Goal: Transaction & Acquisition: Subscribe to service/newsletter

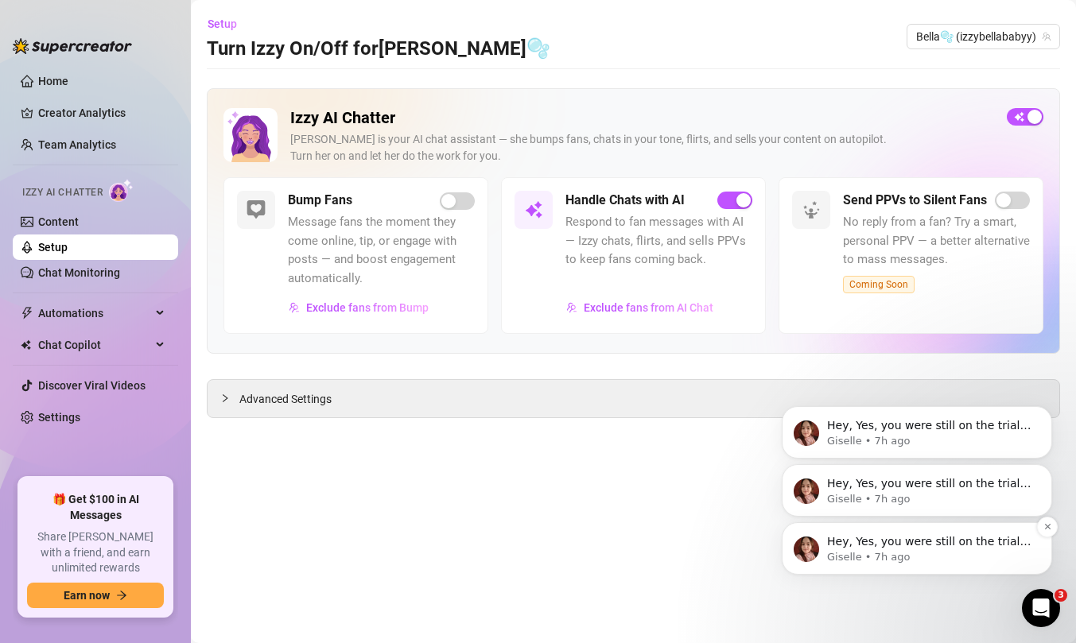
click at [901, 536] on p "Hey, Yes, you were still on the trial, but it looks like a payment was made and…" at bounding box center [929, 542] width 205 height 16
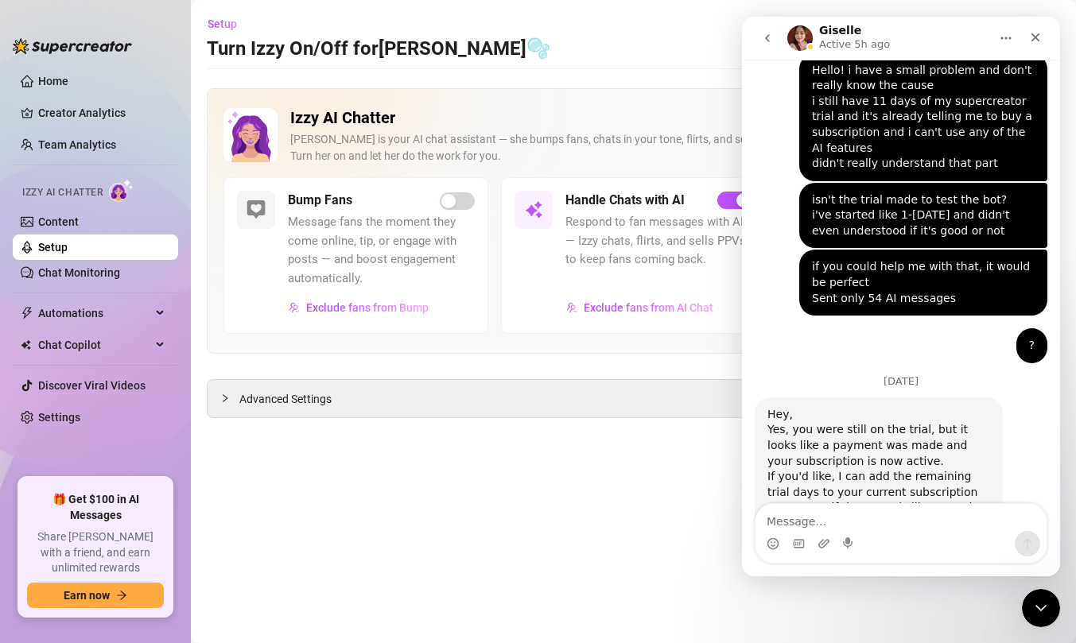
scroll to position [851, 0]
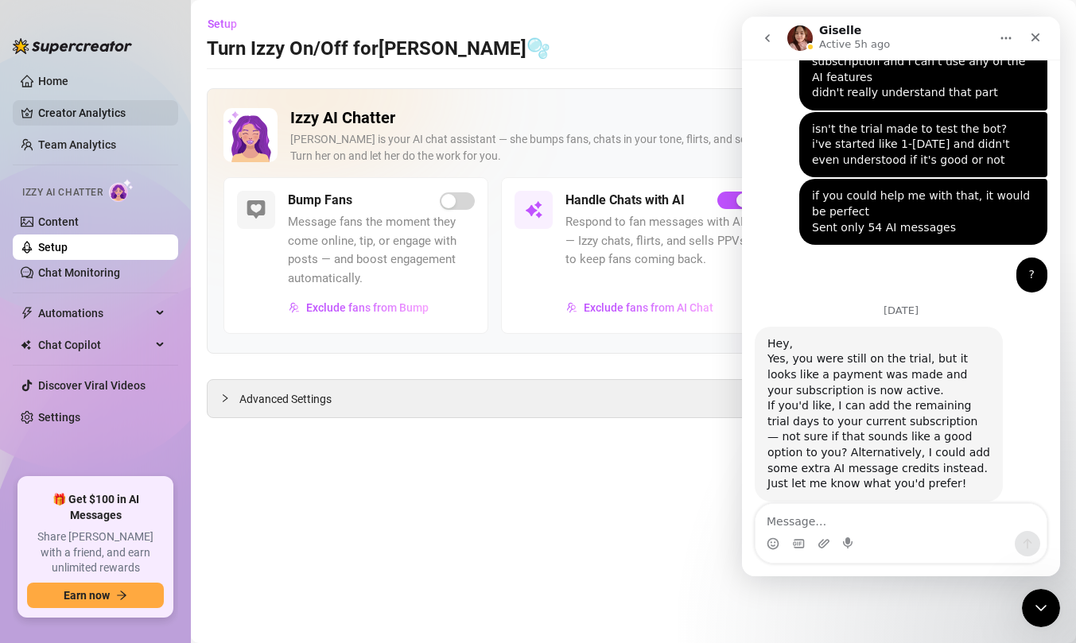
click at [64, 107] on link "Creator Analytics" at bounding box center [101, 112] width 127 height 25
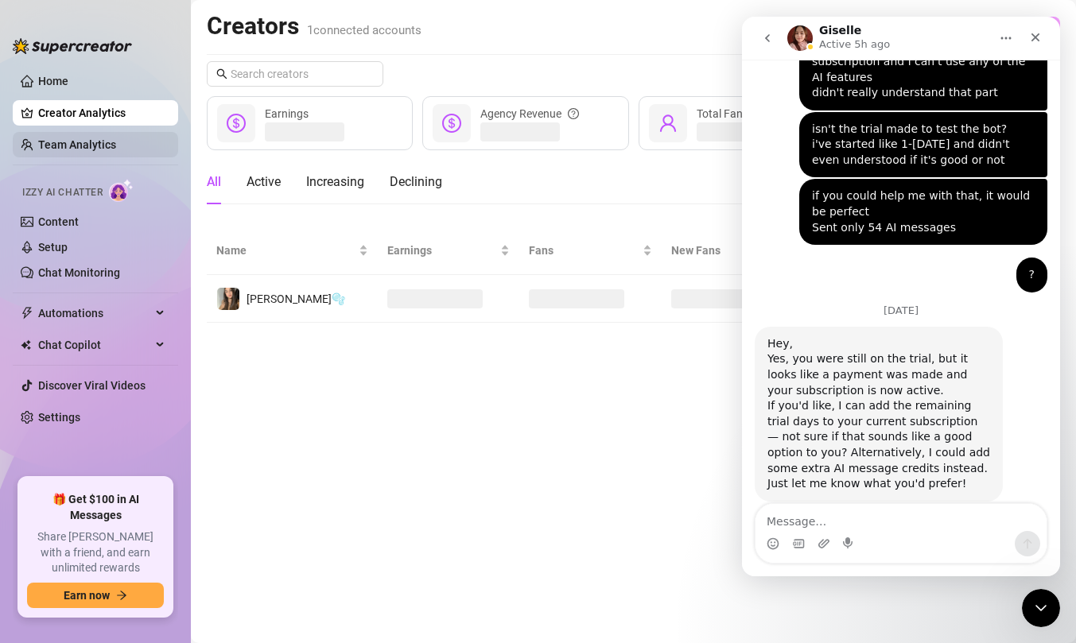
click at [76, 144] on link "Team Analytics" at bounding box center [77, 144] width 78 height 13
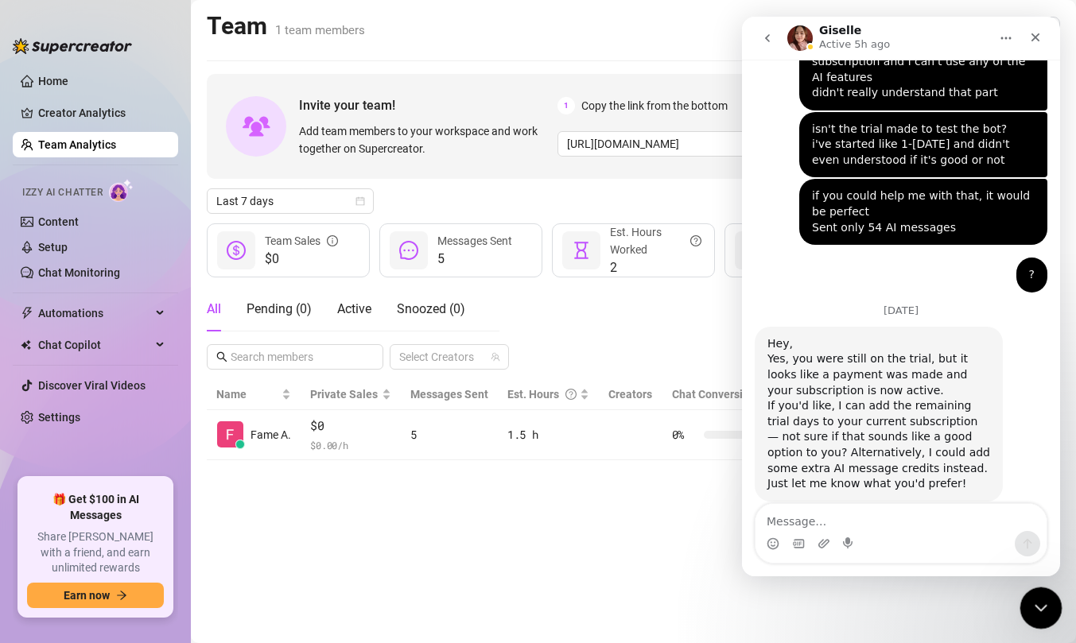
click at [1022, 594] on body "Home Creator Analytics Team Analytics Izzy AI Chatter Content Setup Chat Monito…" at bounding box center [538, 321] width 1076 height 643
click at [1048, 603] on div "Close Intercom Messenger" at bounding box center [1038, 606] width 38 height 38
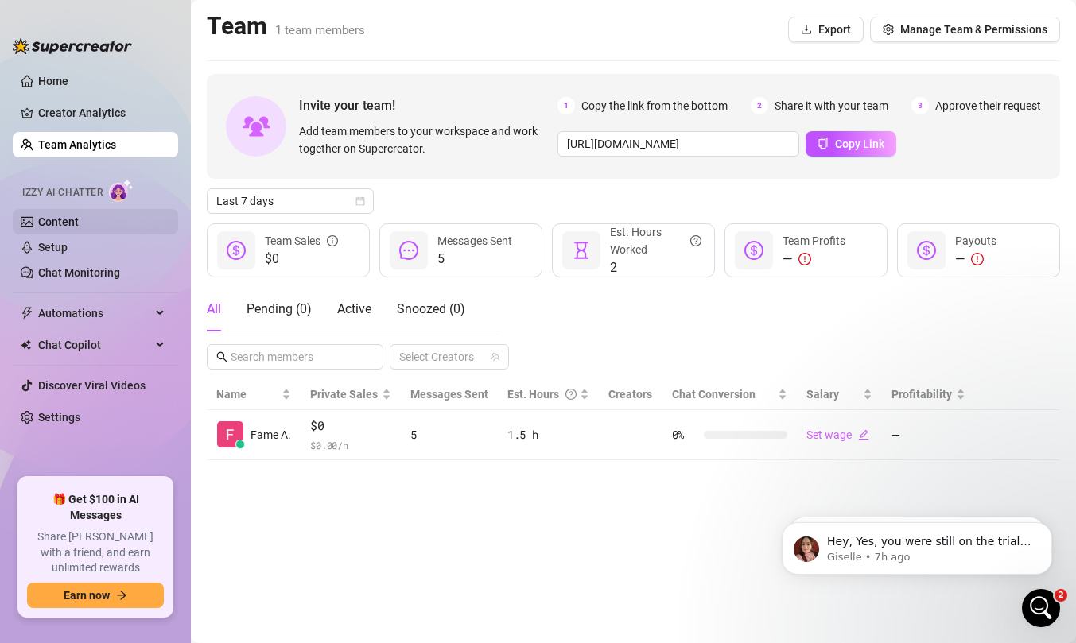
scroll to position [851, 0]
click at [79, 225] on link "Content" at bounding box center [58, 221] width 41 height 13
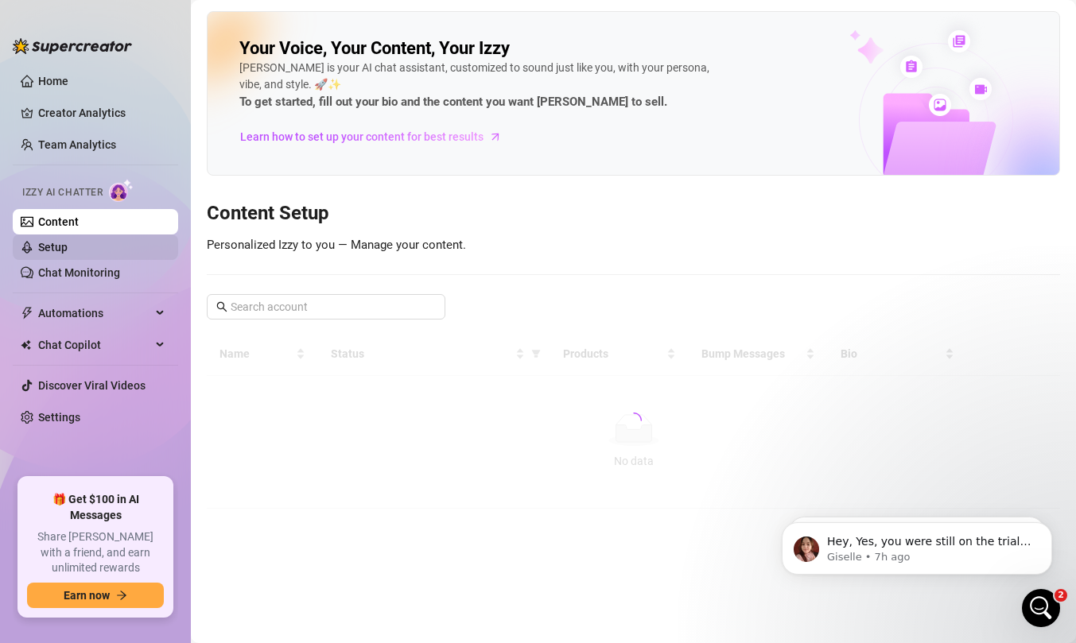
click at [68, 250] on link "Setup" at bounding box center [52, 247] width 29 height 13
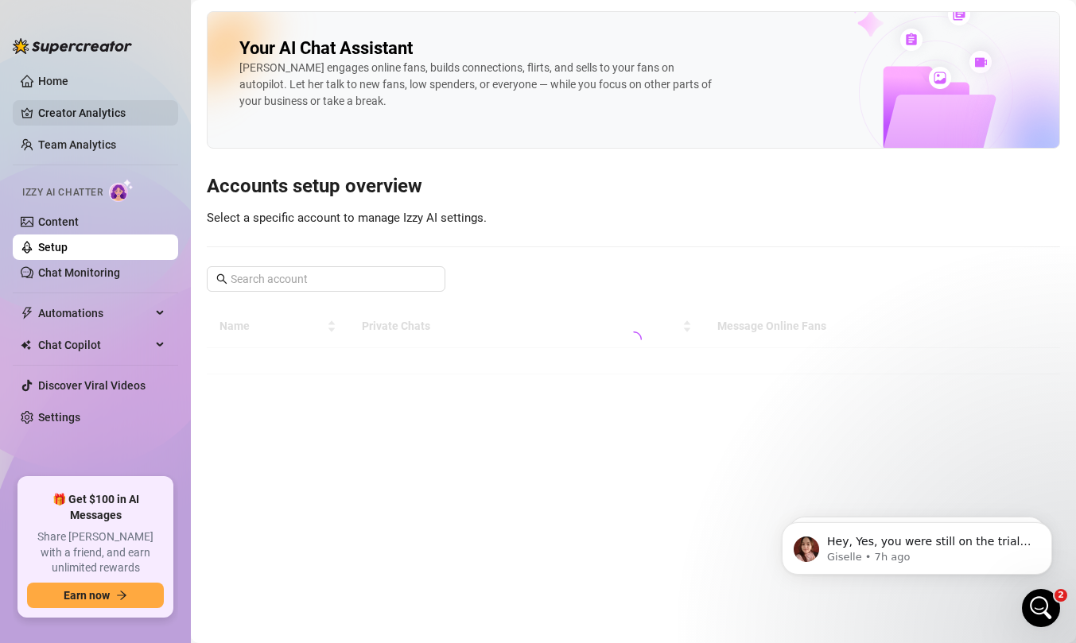
click at [101, 114] on link "Creator Analytics" at bounding box center [101, 112] width 127 height 25
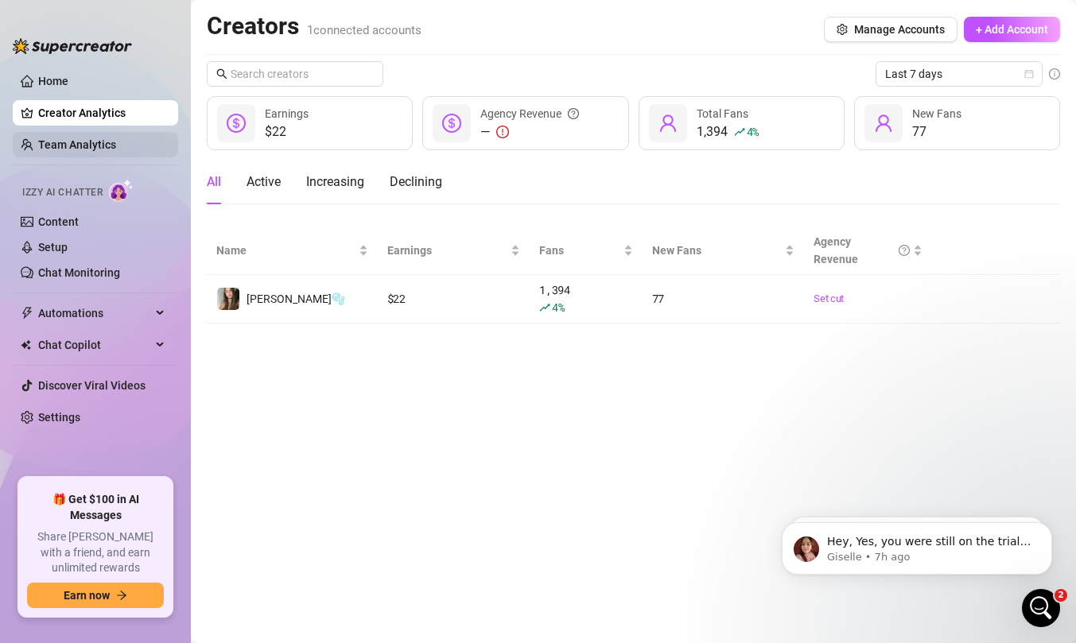
click at [83, 151] on link "Team Analytics" at bounding box center [77, 144] width 78 height 13
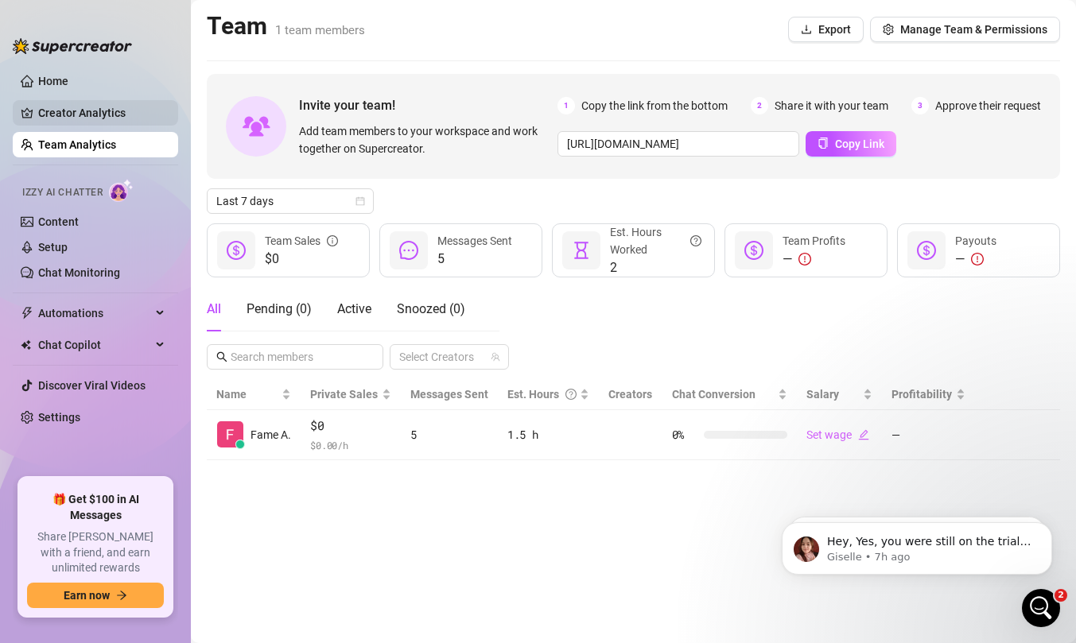
click at [81, 122] on link "Creator Analytics" at bounding box center [101, 112] width 127 height 25
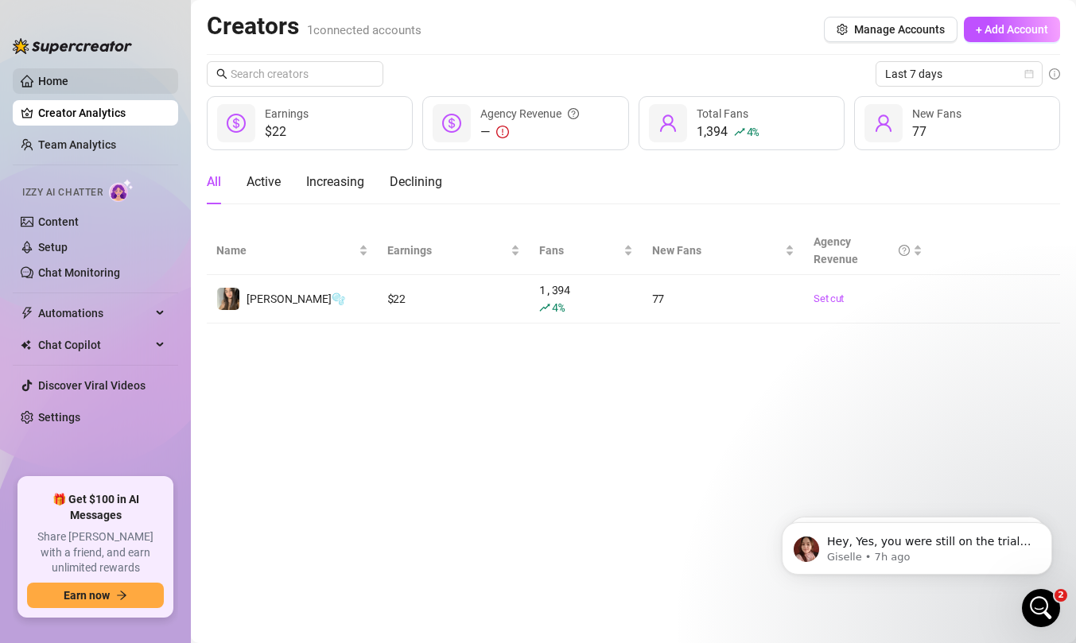
click at [68, 79] on link "Home" at bounding box center [53, 81] width 30 height 13
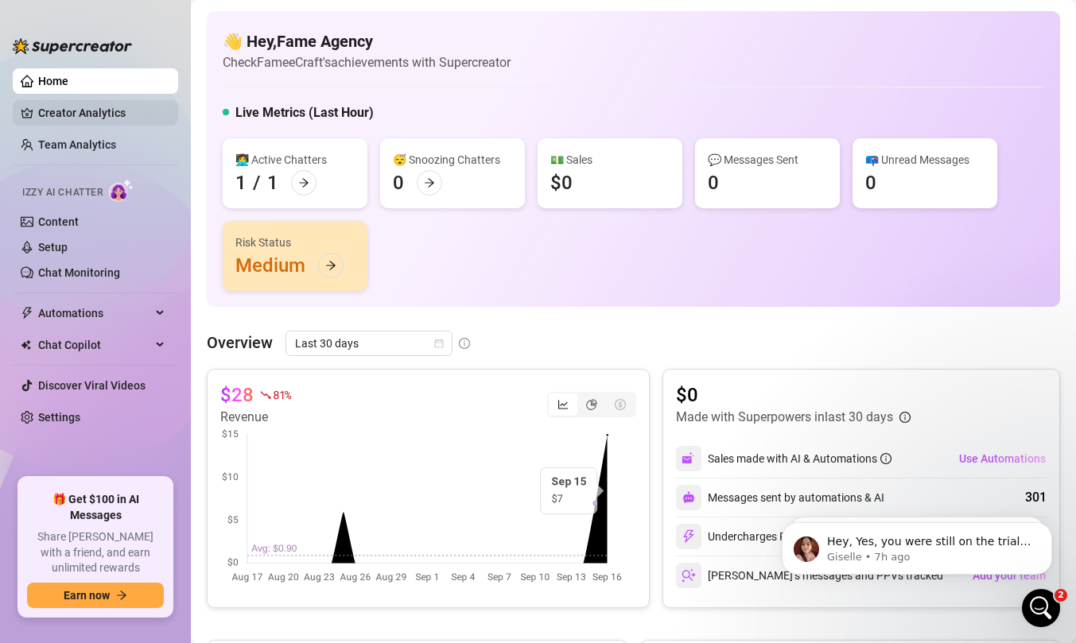
click at [48, 103] on link "Creator Analytics" at bounding box center [101, 112] width 127 height 25
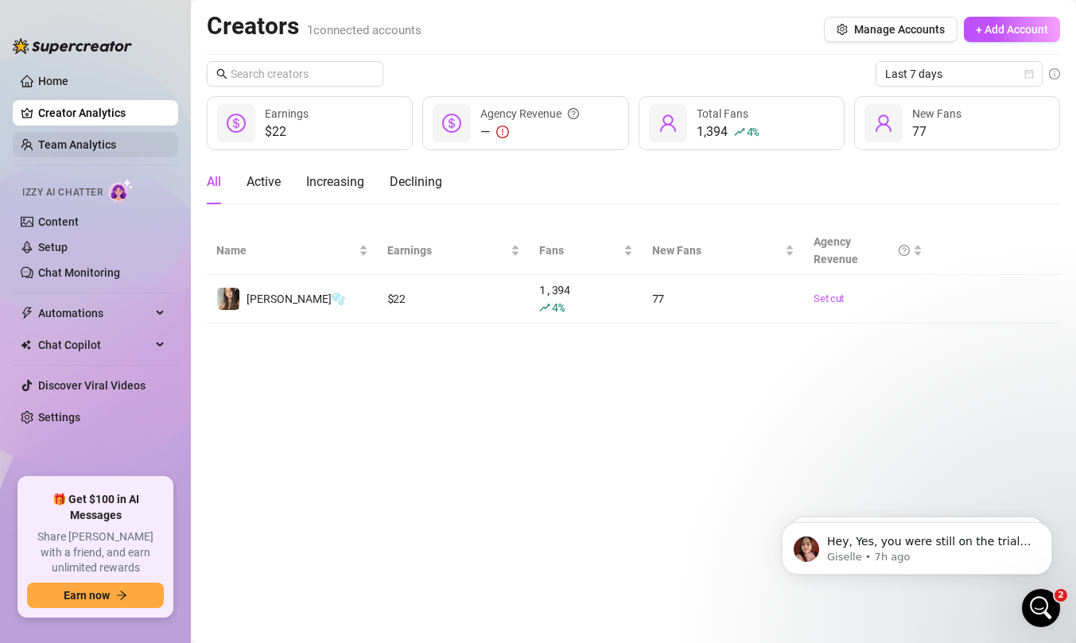
click at [111, 145] on link "Team Analytics" at bounding box center [77, 144] width 78 height 13
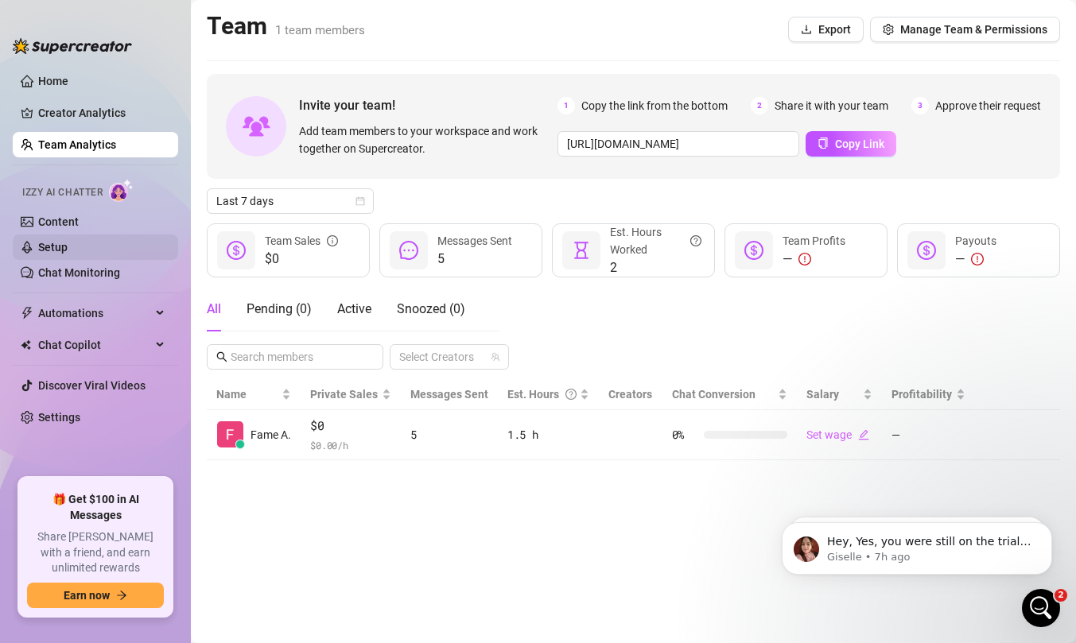
click at [68, 241] on link "Setup" at bounding box center [52, 247] width 29 height 13
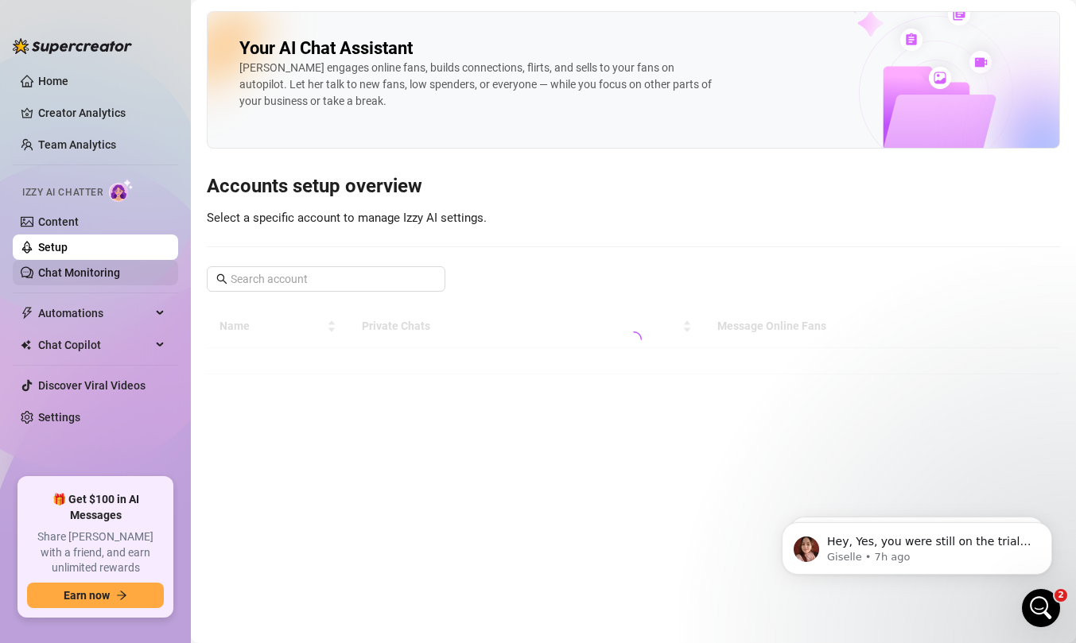
click at [88, 269] on link "Chat Monitoring" at bounding box center [79, 272] width 82 height 13
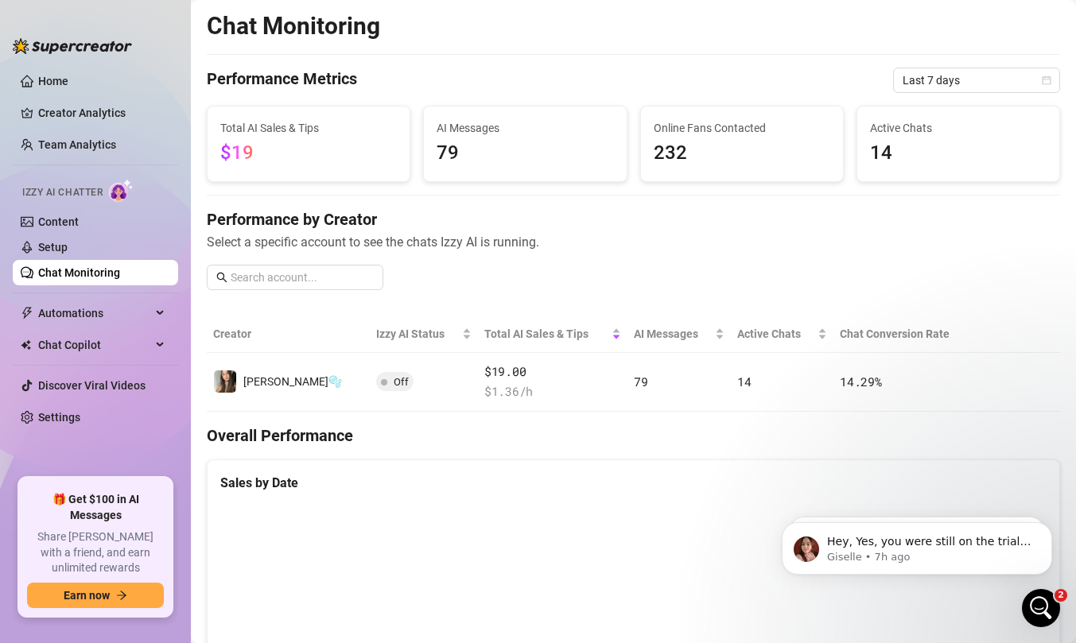
scroll to position [178, 0]
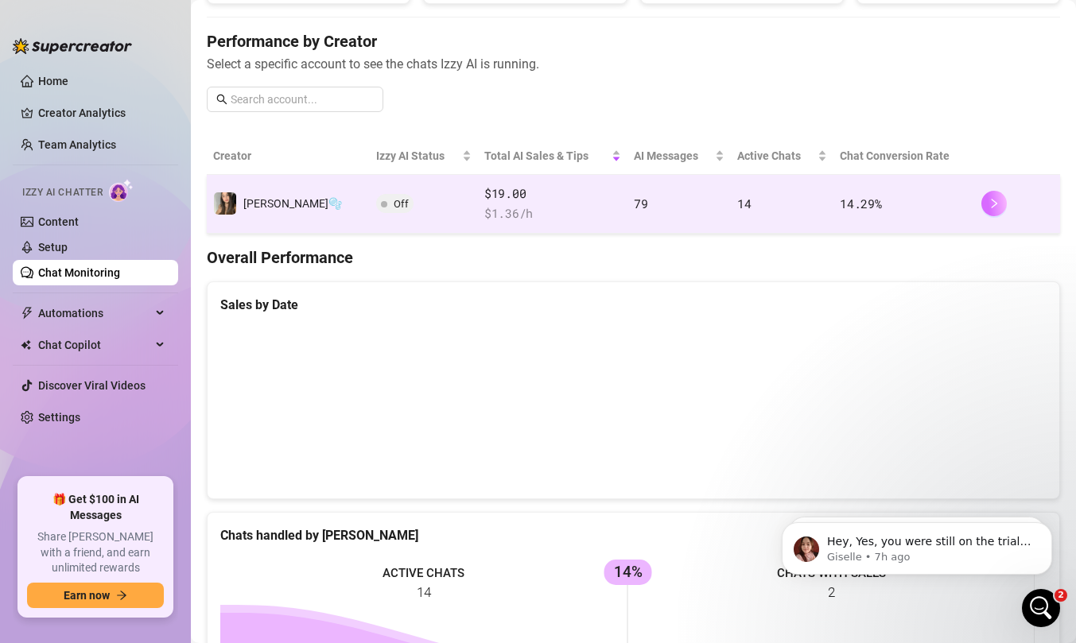
click at [988, 200] on icon "right" at bounding box center [993, 203] width 11 height 11
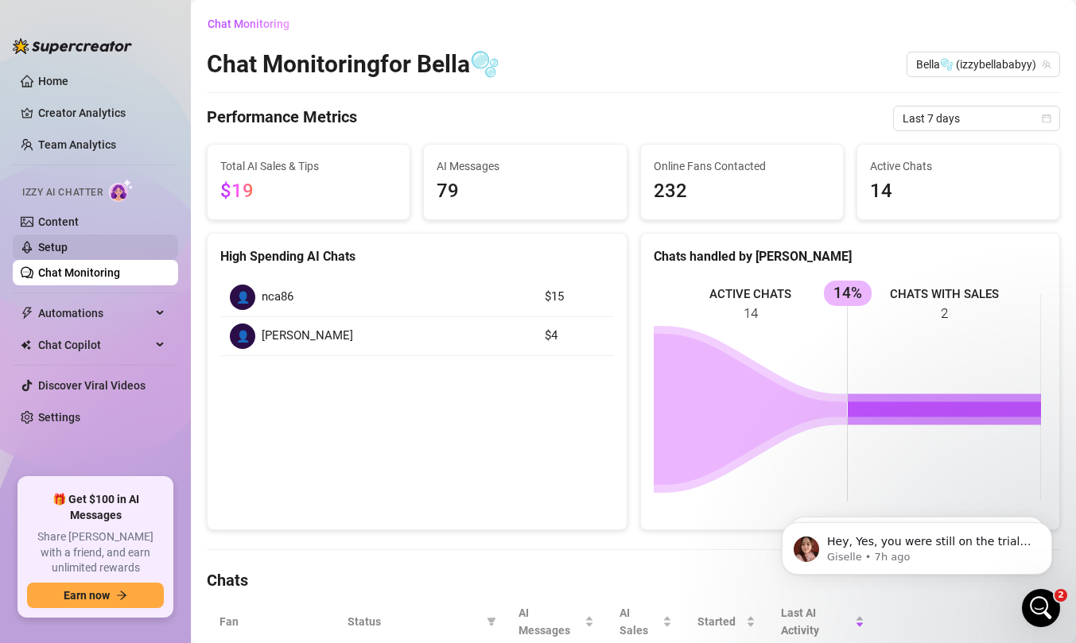
click at [68, 241] on link "Setup" at bounding box center [52, 247] width 29 height 13
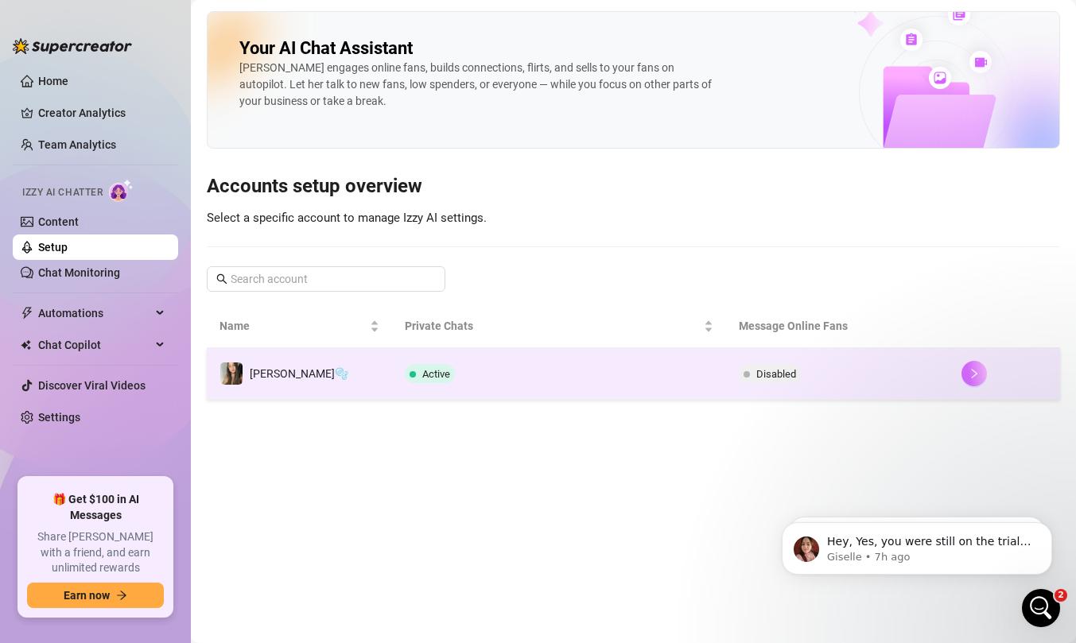
click at [975, 377] on button "button" at bounding box center [973, 373] width 25 height 25
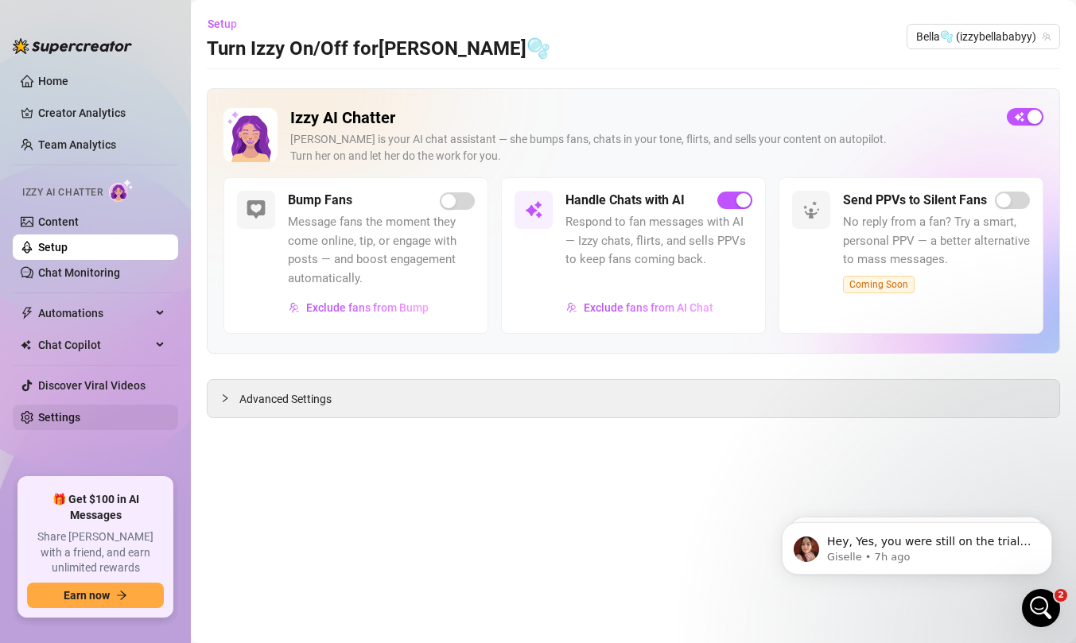
click at [38, 421] on link "Settings" at bounding box center [59, 417] width 42 height 13
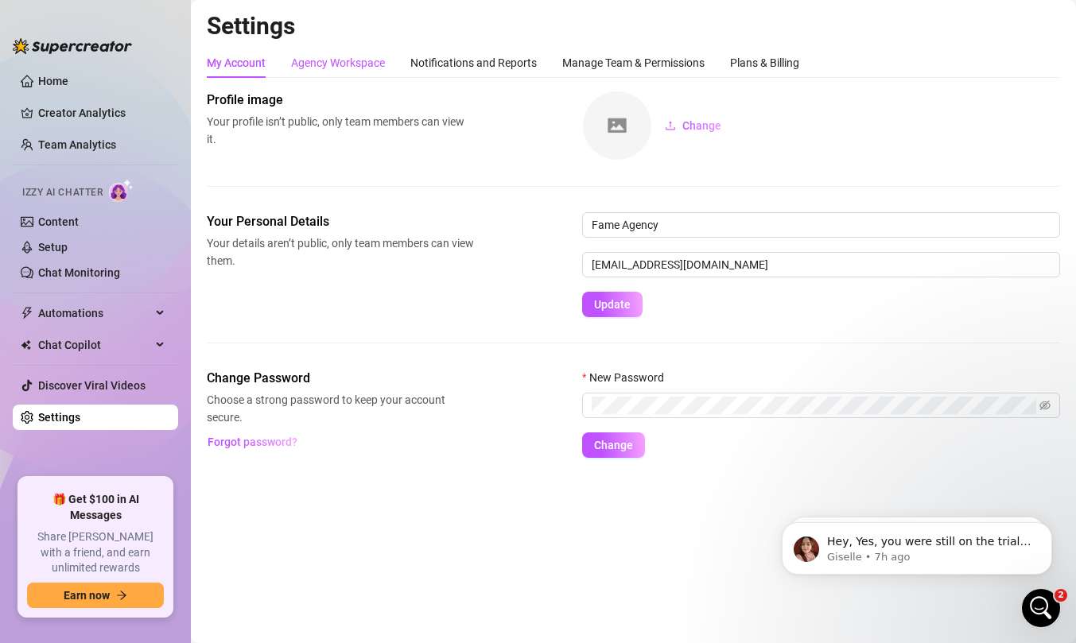
click at [339, 64] on div "Agency Workspace" at bounding box center [338, 62] width 94 height 17
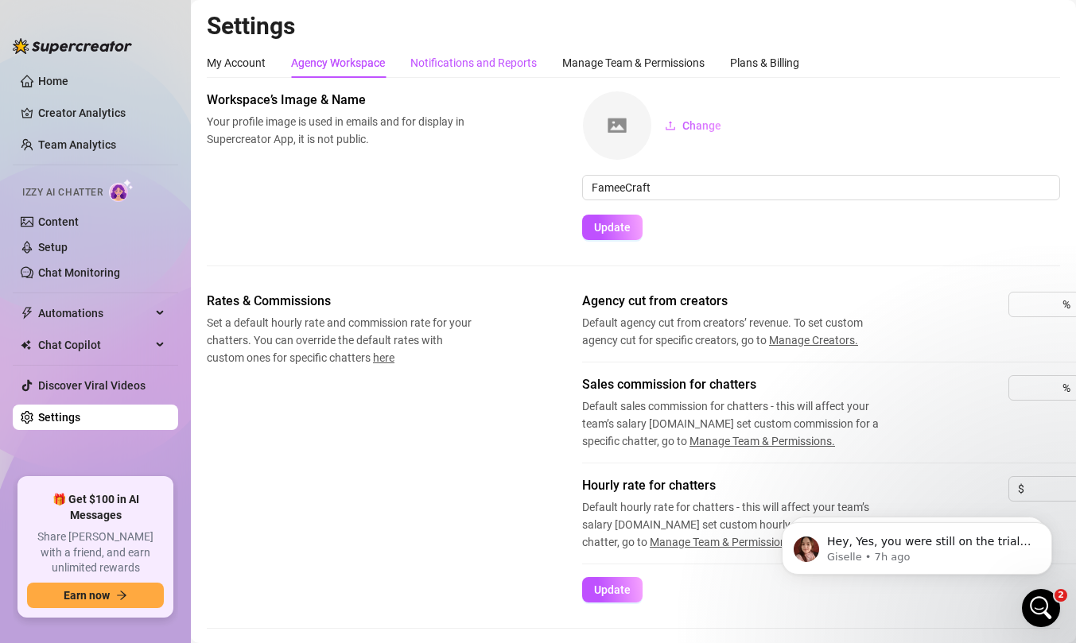
click at [498, 63] on div "Notifications and Reports" at bounding box center [473, 62] width 126 height 17
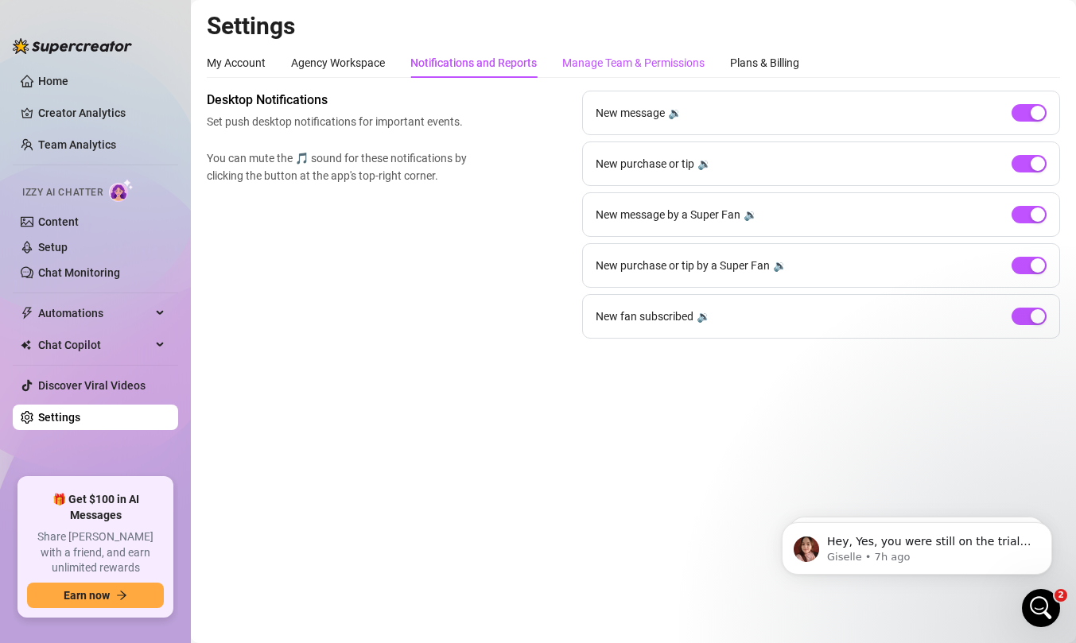
click at [614, 64] on div "Manage Team & Permissions" at bounding box center [633, 62] width 142 height 17
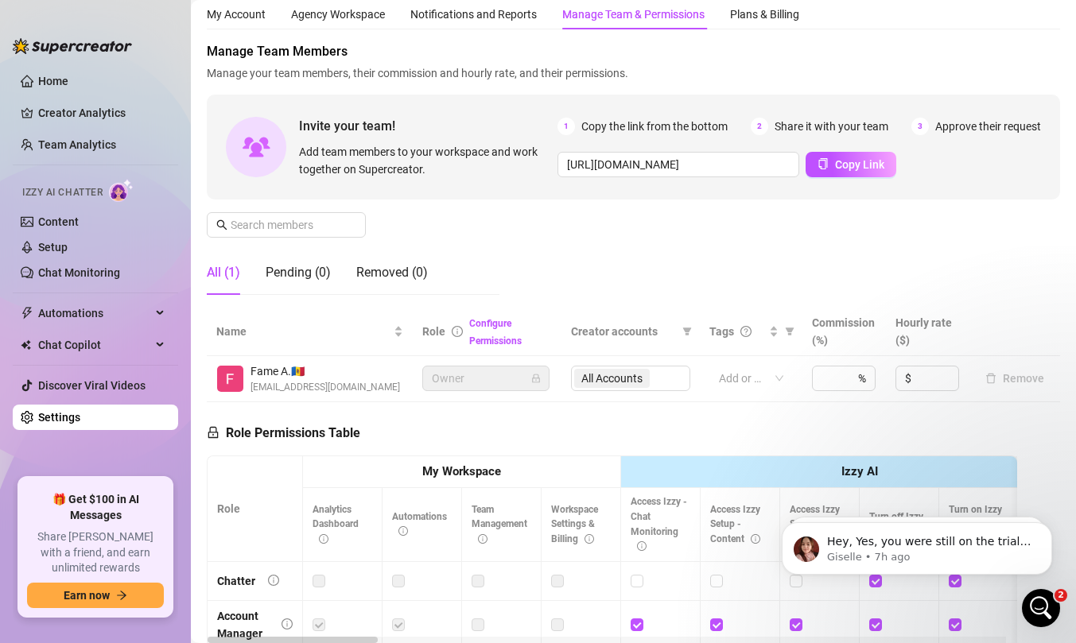
scroll to position [45, 0]
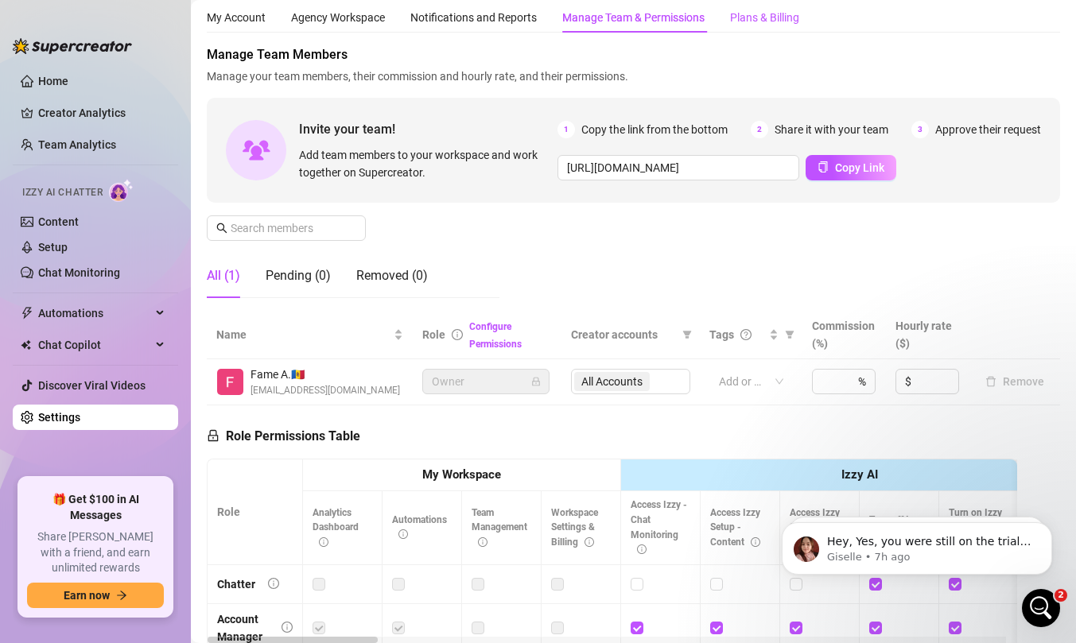
click at [743, 20] on div "Plans & Billing" at bounding box center [764, 17] width 69 height 17
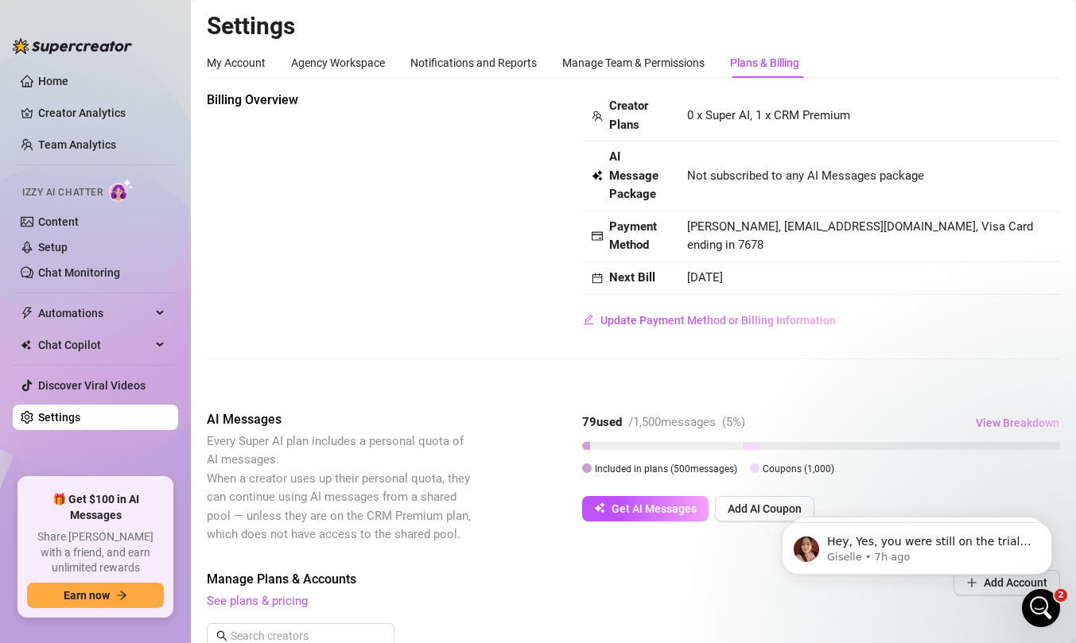
click at [976, 415] on button "View Breakdown" at bounding box center [1017, 422] width 85 height 25
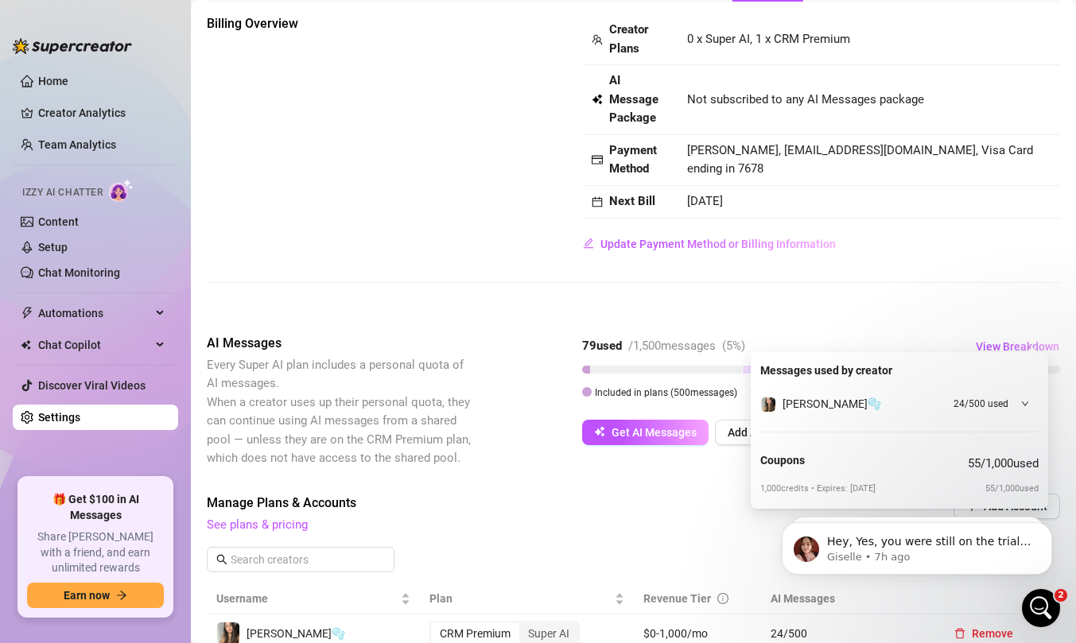
scroll to position [93, 0]
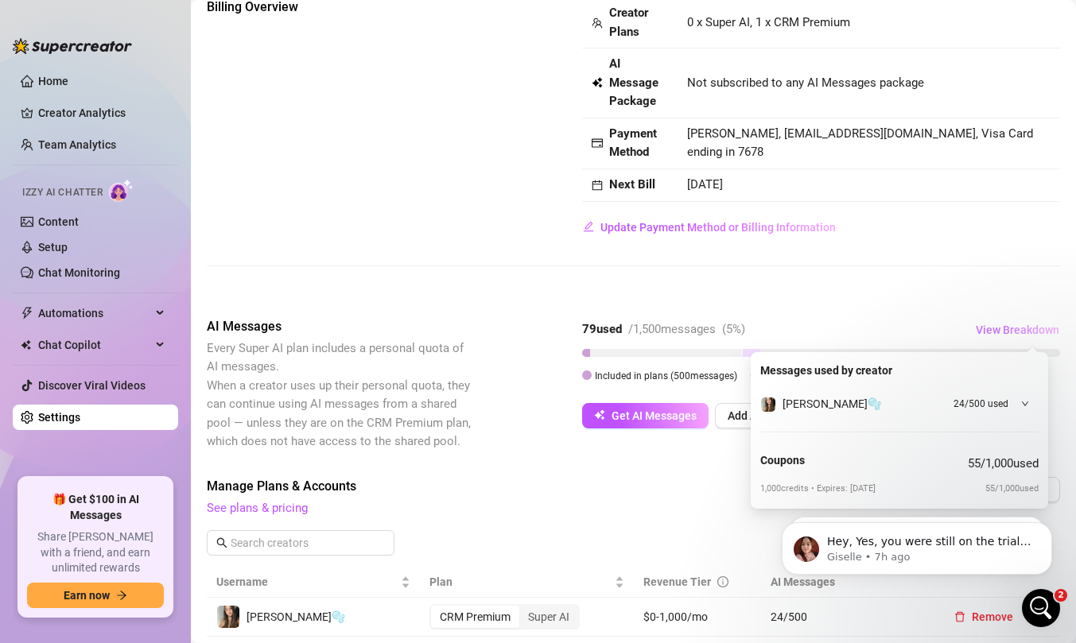
click at [999, 320] on button "View Breakdown" at bounding box center [1017, 329] width 85 height 25
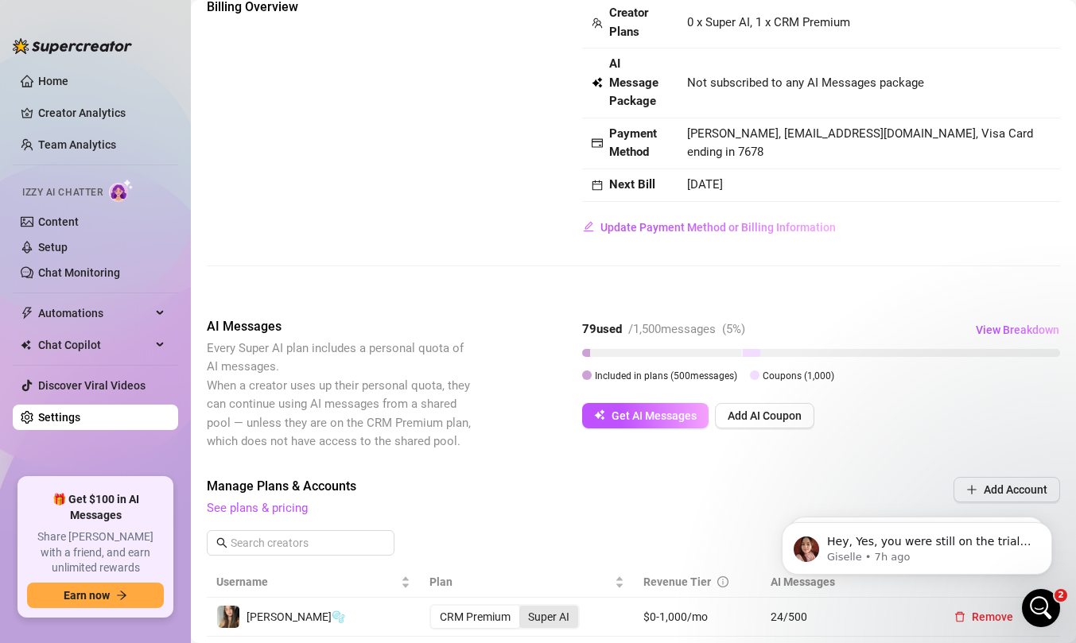
scroll to position [175, 0]
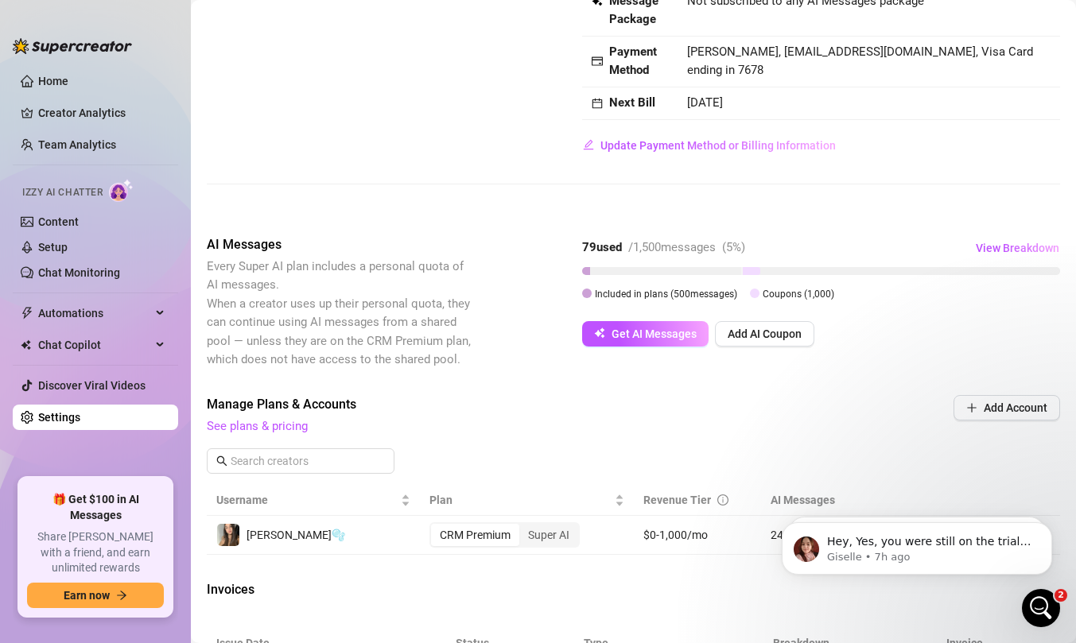
click at [535, 551] on td "CRM Premium Super AI" at bounding box center [526, 535] width 213 height 39
click at [535, 544] on div "Super AI" at bounding box center [548, 535] width 59 height 22
click at [523, 526] on input "Super AI" at bounding box center [523, 526] width 0 height 0
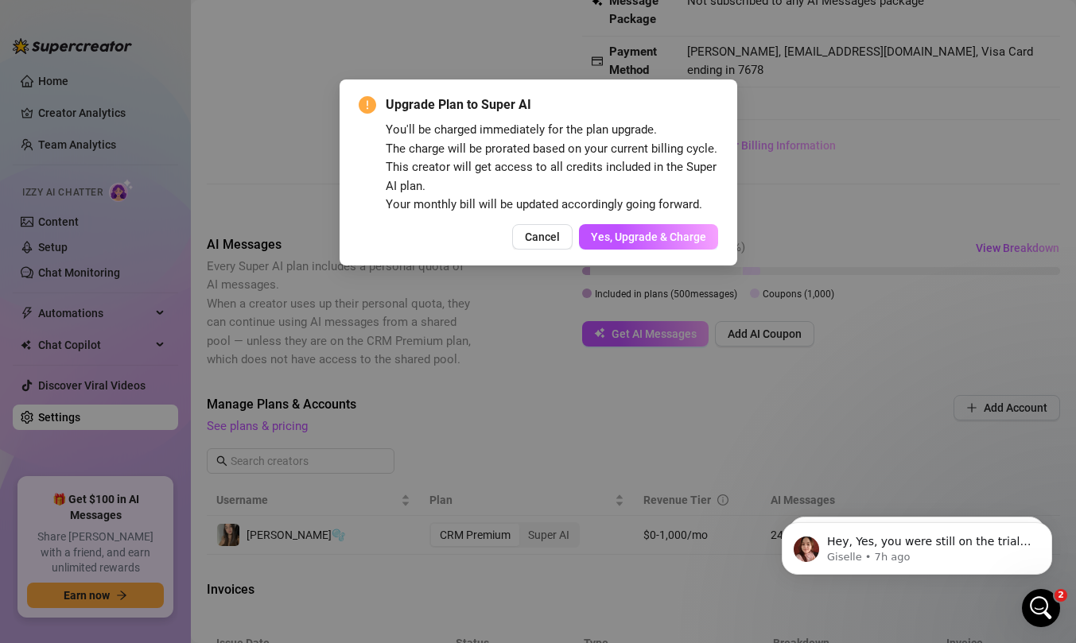
click at [537, 250] on div "Upgrade Plan to Super AI You'll be charged immediately for the plan upgrade. Th…" at bounding box center [537, 172] width 397 height 186
click at [537, 243] on button "Cancel" at bounding box center [542, 236] width 60 height 25
